Goal: Check status: Check status

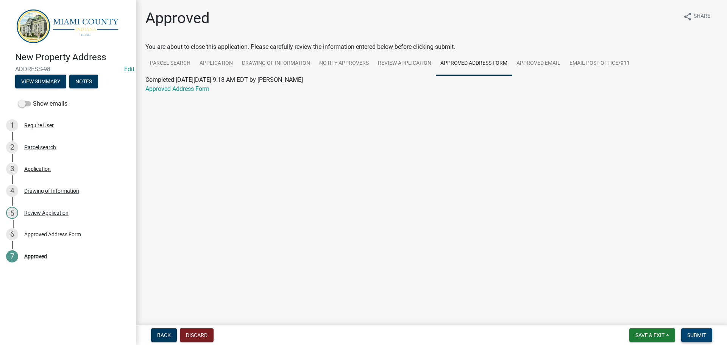
click at [699, 332] on span "Submit" at bounding box center [696, 335] width 19 height 6
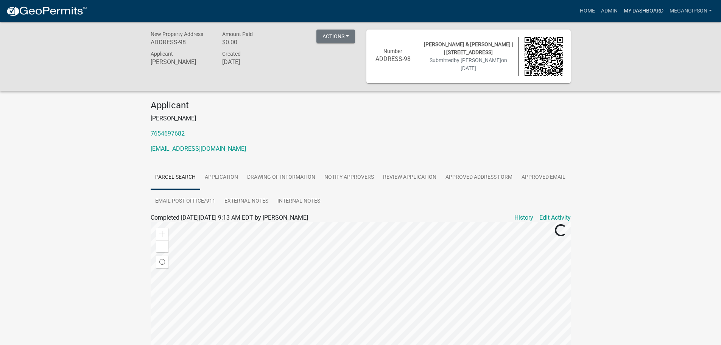
click at [642, 8] on link "My Dashboard" at bounding box center [644, 11] width 46 height 14
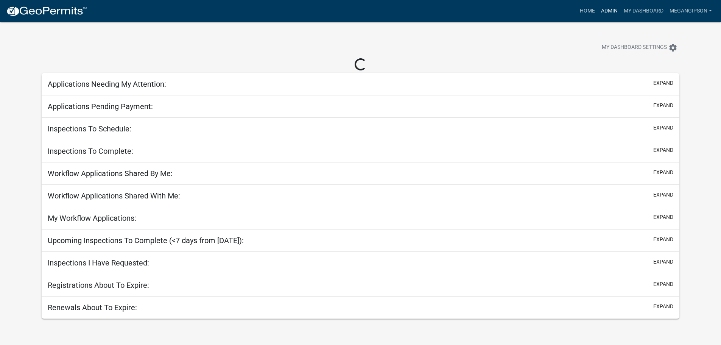
click at [598, 9] on link "Admin" at bounding box center [609, 11] width 23 height 14
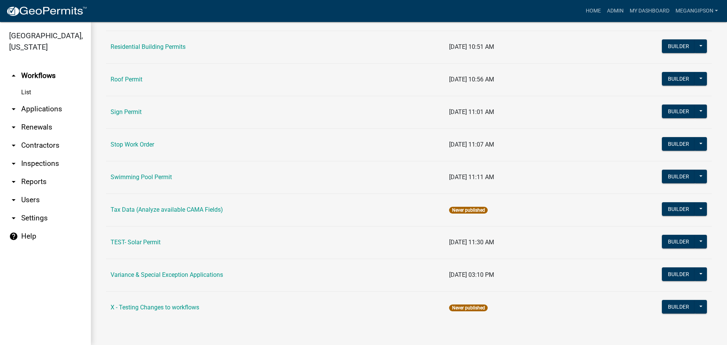
scroll to position [638, 0]
click at [151, 271] on link "Variance & Special Exception Applications" at bounding box center [167, 274] width 112 height 7
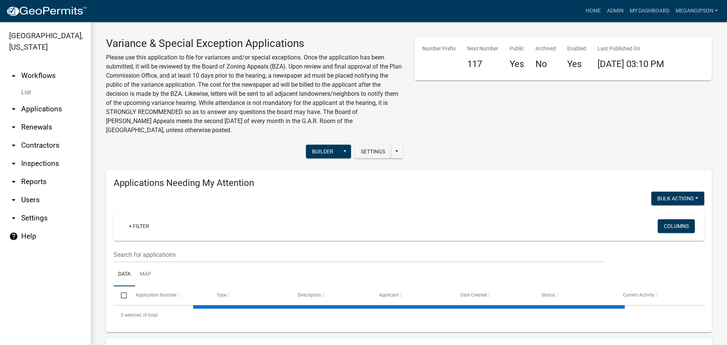
select select "3: 100"
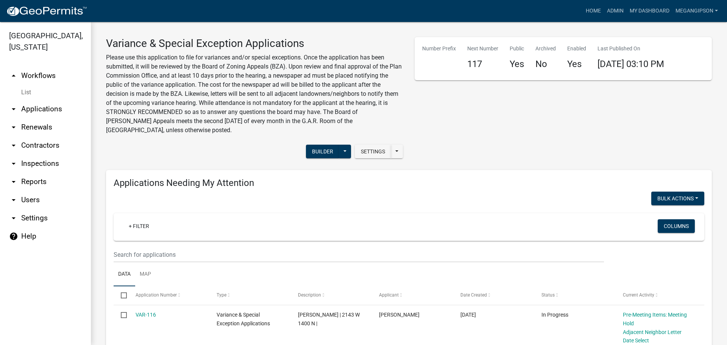
scroll to position [189, 0]
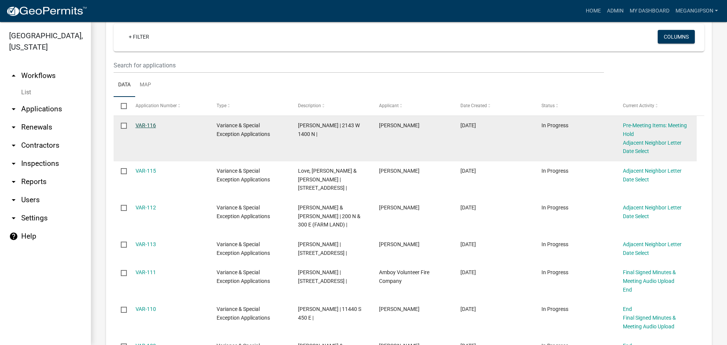
click at [153, 128] on link "VAR-116" at bounding box center [146, 125] width 20 height 6
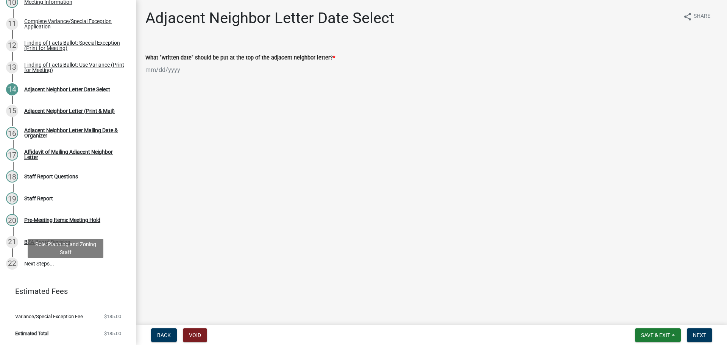
scroll to position [34, 0]
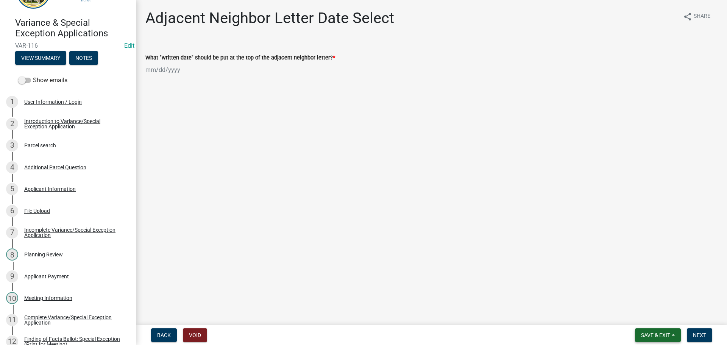
click at [641, 334] on span "Save & Exit" at bounding box center [655, 335] width 29 height 6
click at [623, 318] on button "Save & Exit" at bounding box center [650, 313] width 61 height 18
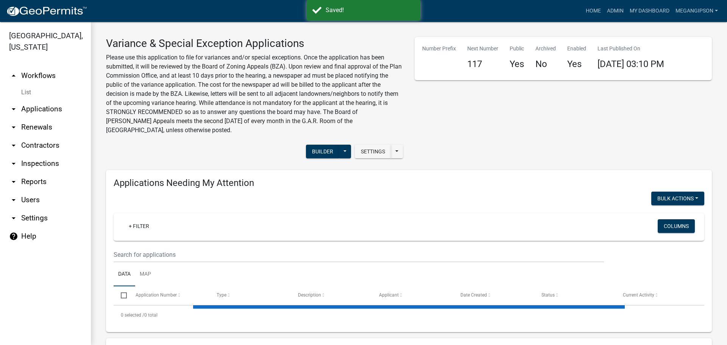
select select "3: 100"
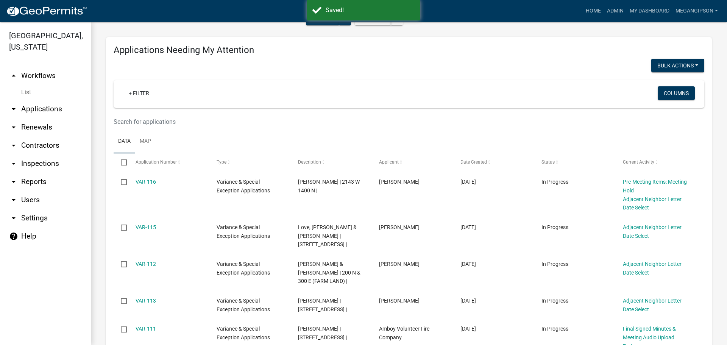
scroll to position [265, 0]
